Goal: Information Seeking & Learning: Learn about a topic

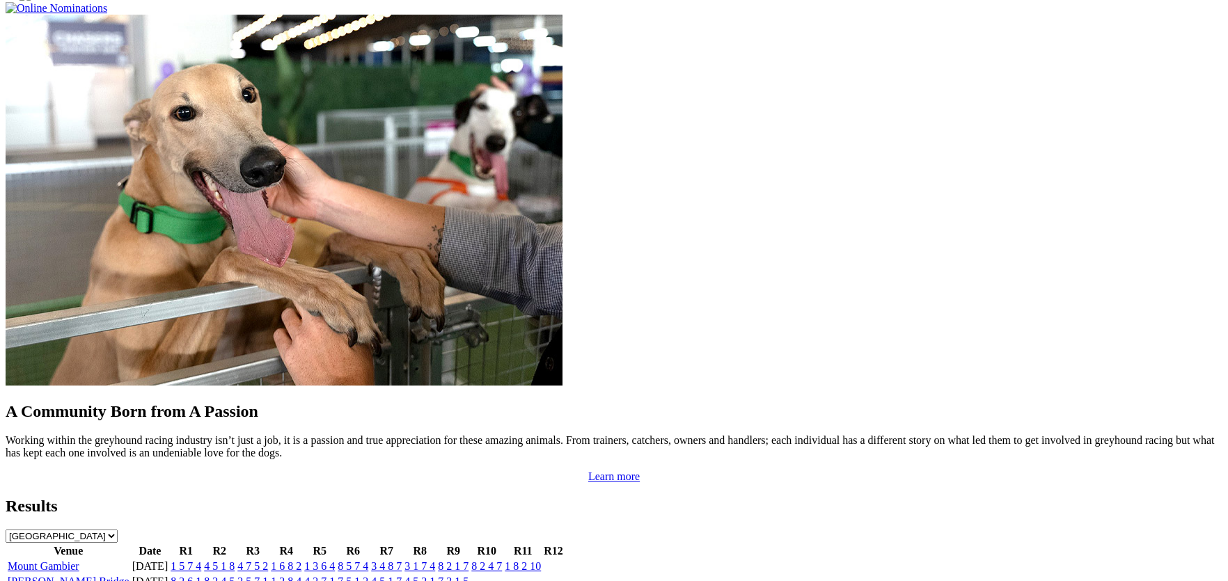
scroll to position [1108, 0]
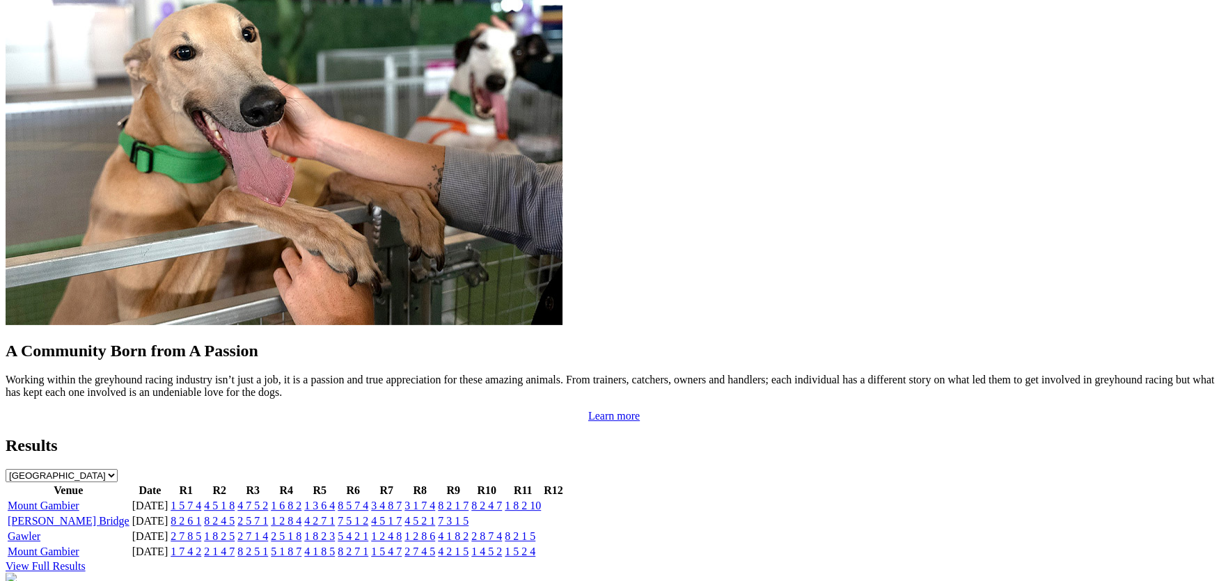
click at [129, 515] on link "Murray Bridge" at bounding box center [69, 521] width 122 height 12
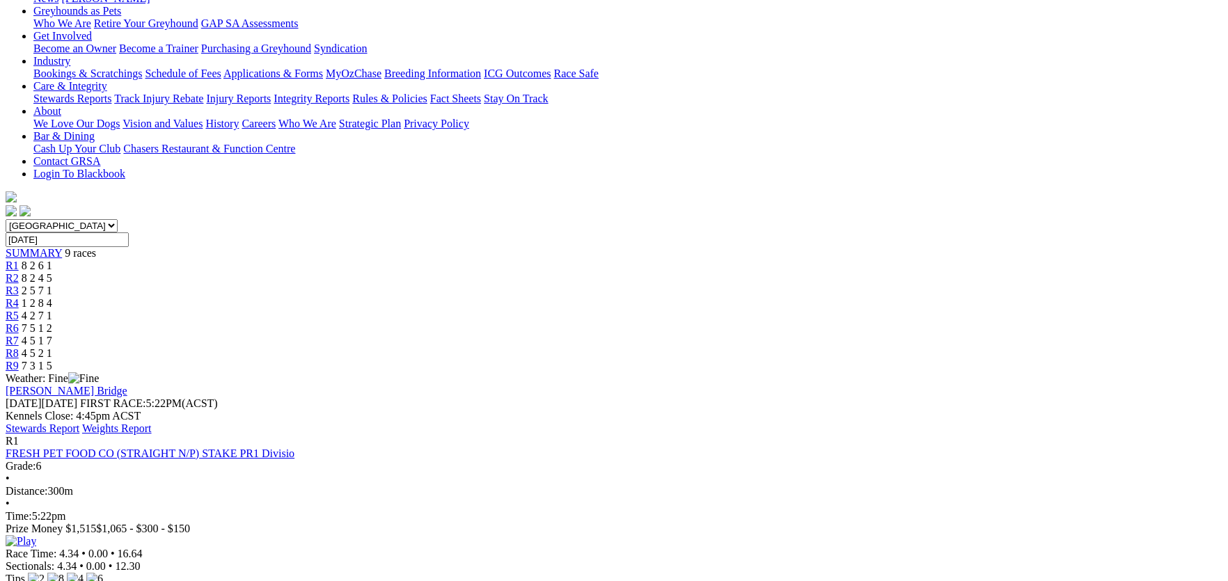
scroll to position [278, 0]
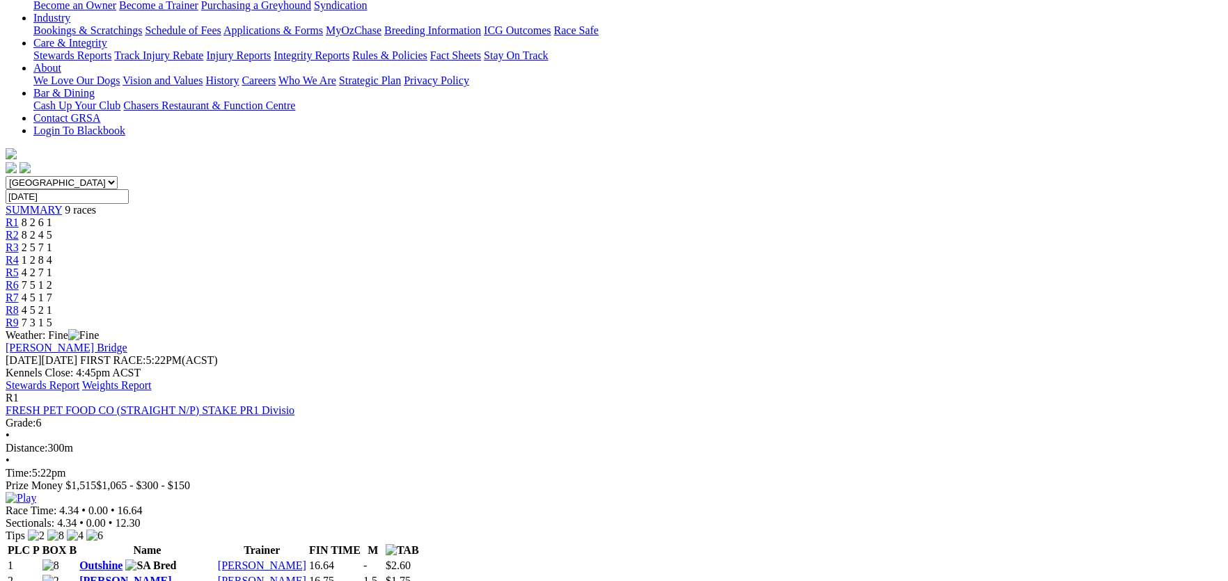
click at [123, 560] on link "Outshine" at bounding box center [100, 566] width 43 height 12
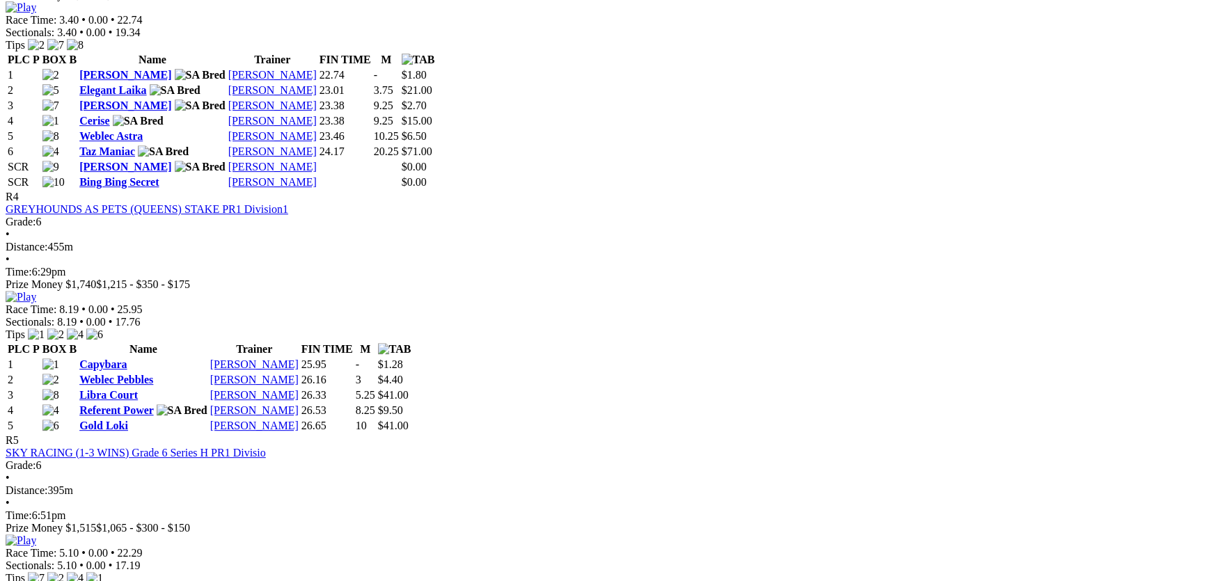
scroll to position [1275, 0]
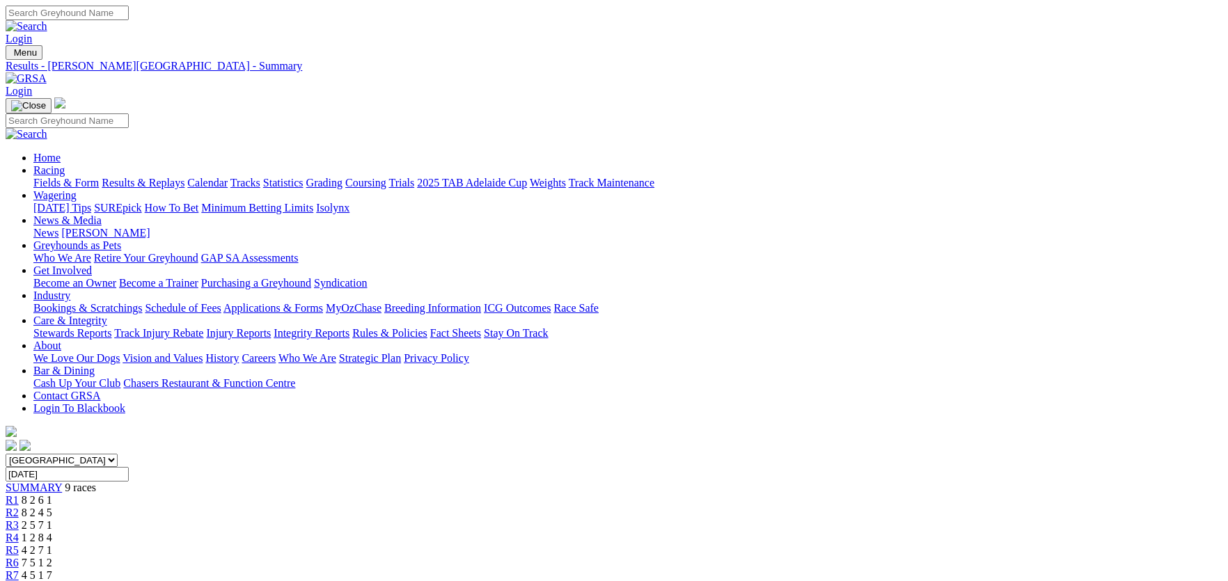
click at [349, 327] on link "Integrity Reports" at bounding box center [312, 333] width 76 height 12
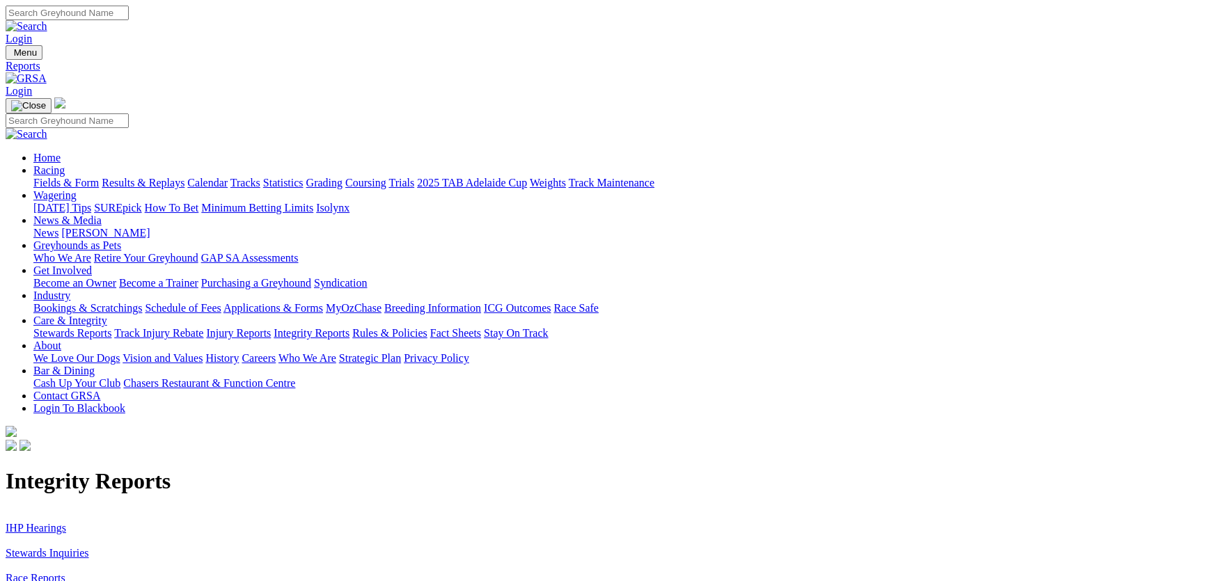
click at [66, 522] on link "IHP Hearings" at bounding box center [36, 528] width 61 height 12
click at [89, 547] on link "Stewards Inquiries" at bounding box center [48, 553] width 84 height 12
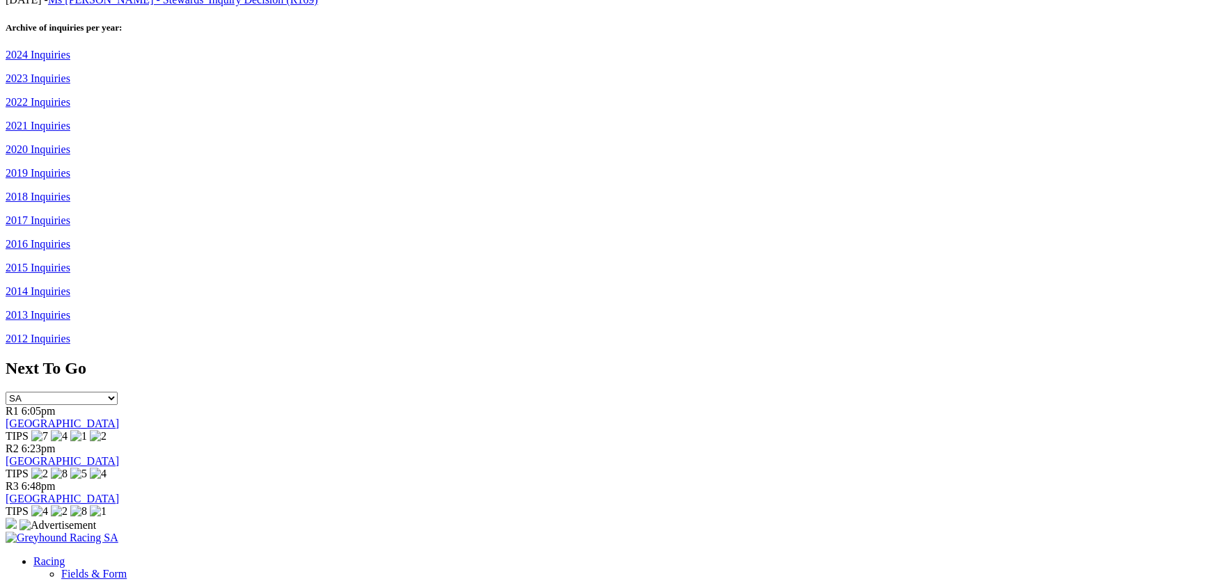
scroll to position [1079, 0]
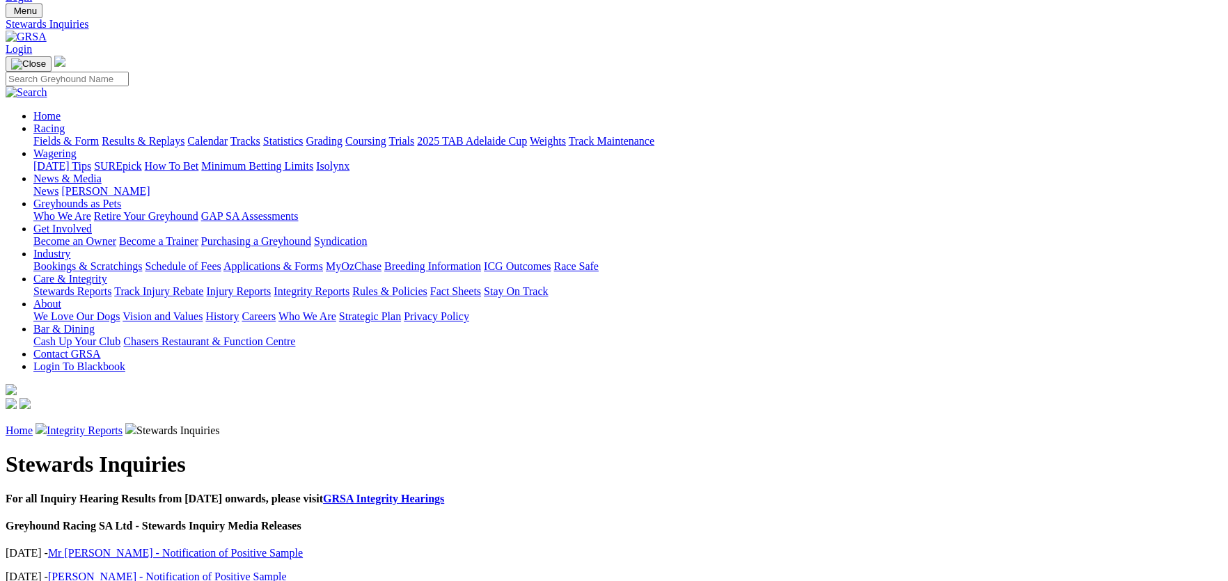
scroll to position [0, 0]
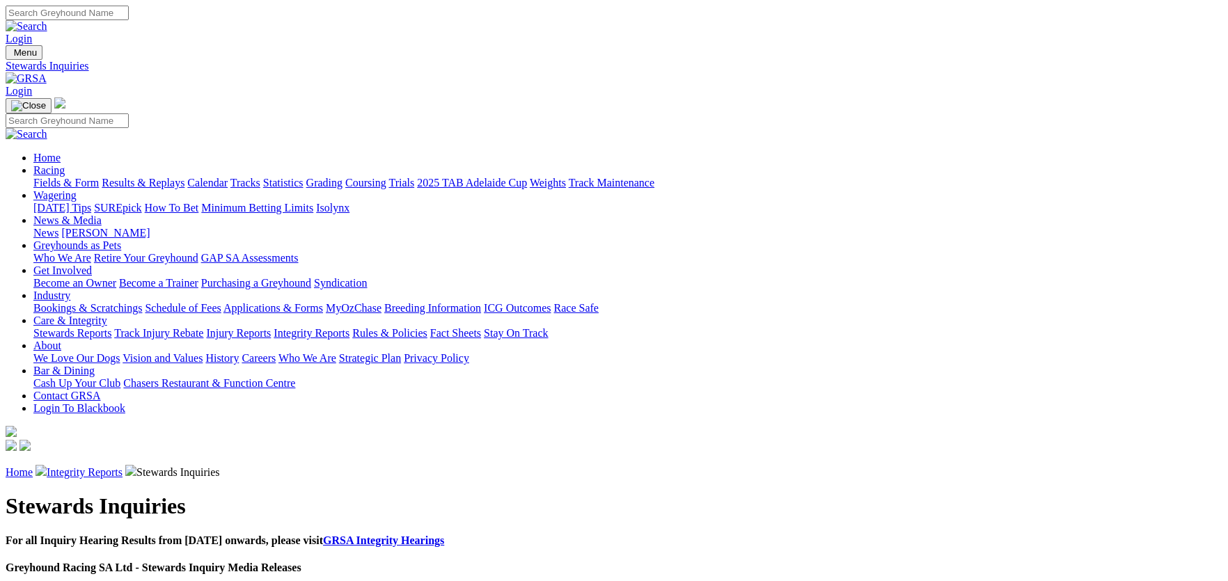
click at [184, 177] on link "Results & Replays" at bounding box center [143, 183] width 83 height 12
